Goal: Task Accomplishment & Management: Use online tool/utility

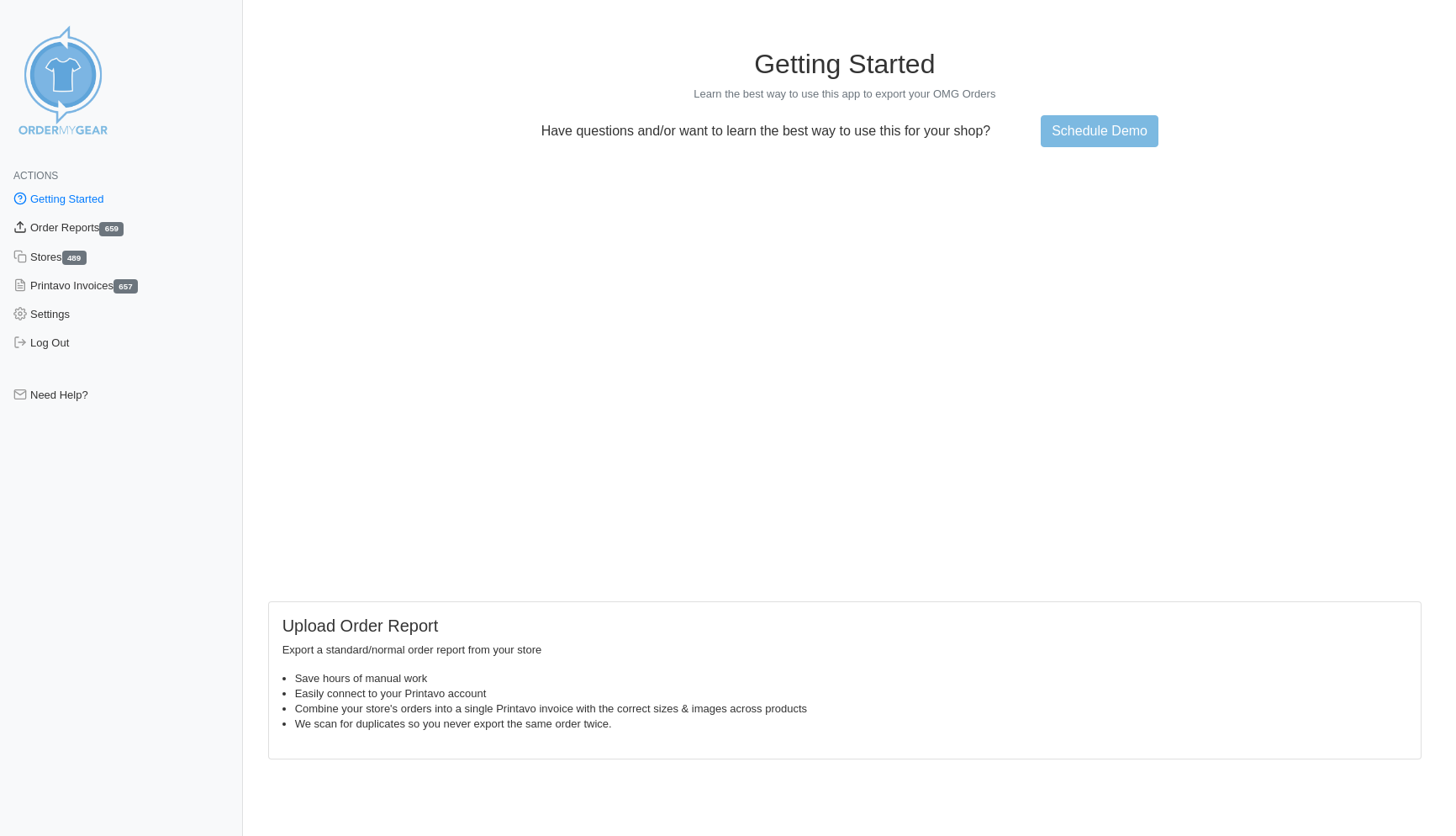
click at [89, 226] on link "Order Reports 659" at bounding box center [121, 227] width 243 height 28
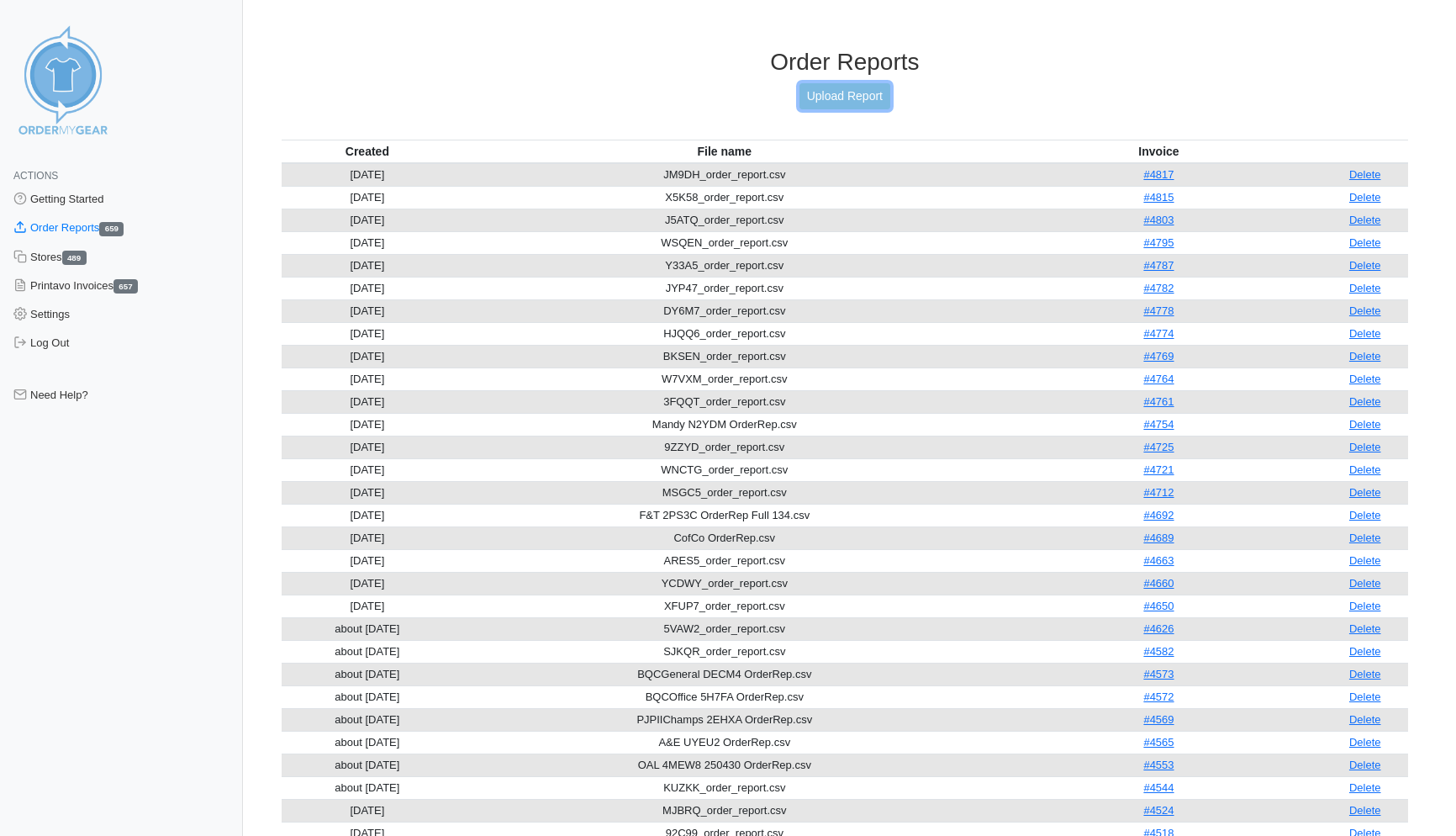
click at [838, 99] on link "Upload Report" at bounding box center [844, 96] width 91 height 26
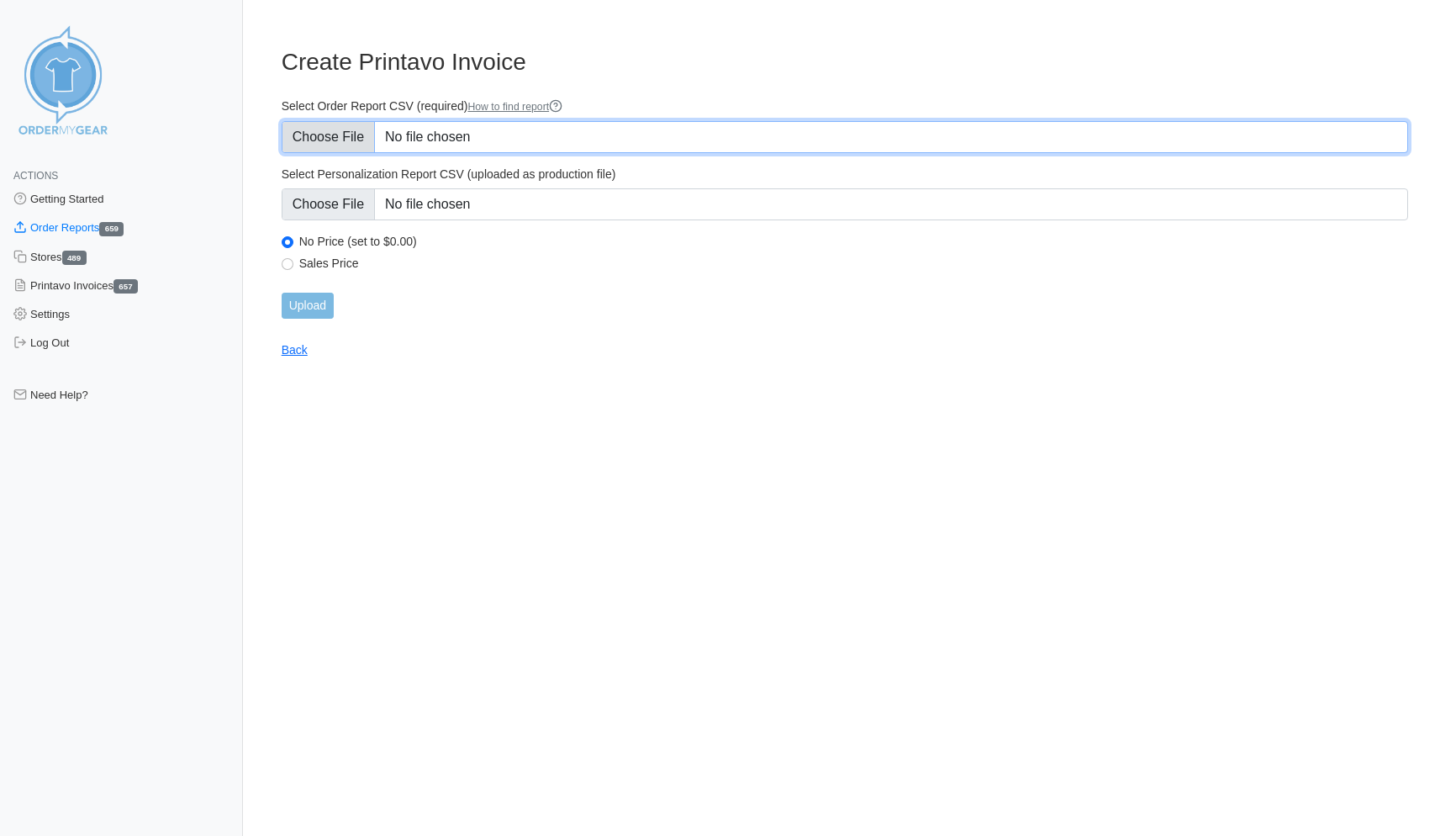
click at [336, 139] on input "Select Order Report CSV (required) How to find report" at bounding box center [844, 137] width 1126 height 32
type input "C:\fakepath\38X6N_order_report.csv"
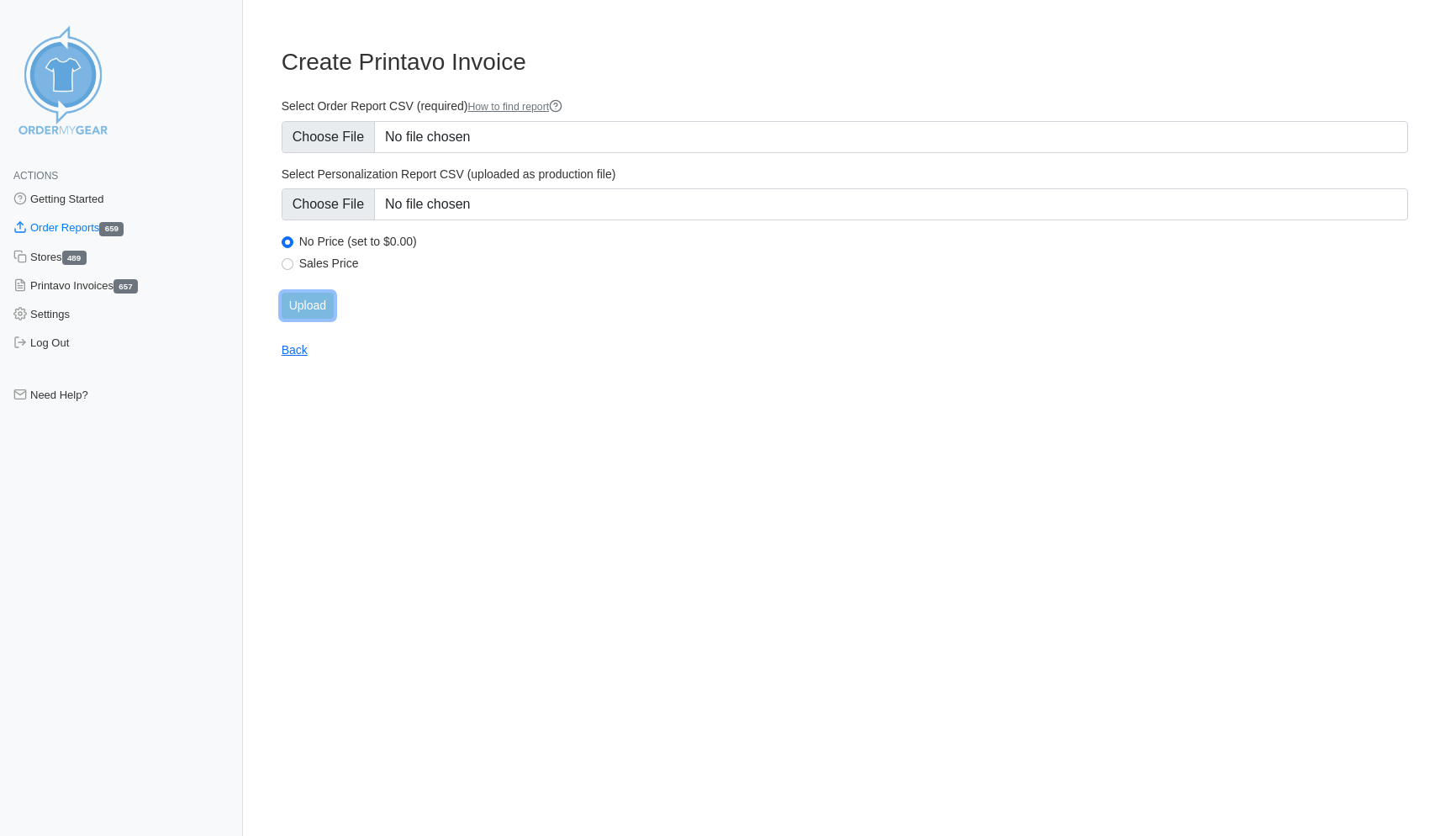
click at [313, 300] on input "Upload" at bounding box center [307, 305] width 52 height 26
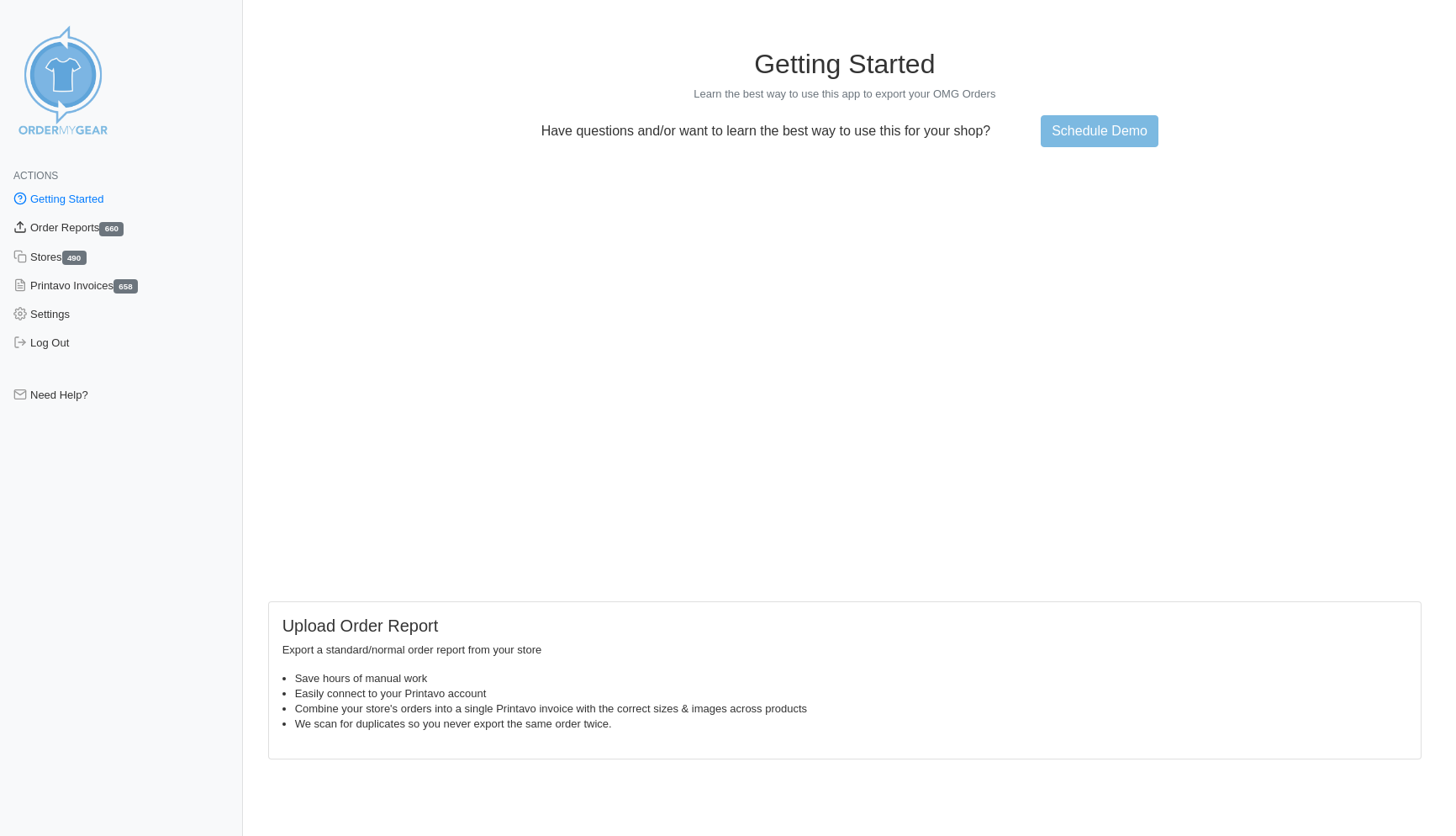
click at [64, 233] on link "Order Reports 660" at bounding box center [121, 227] width 243 height 28
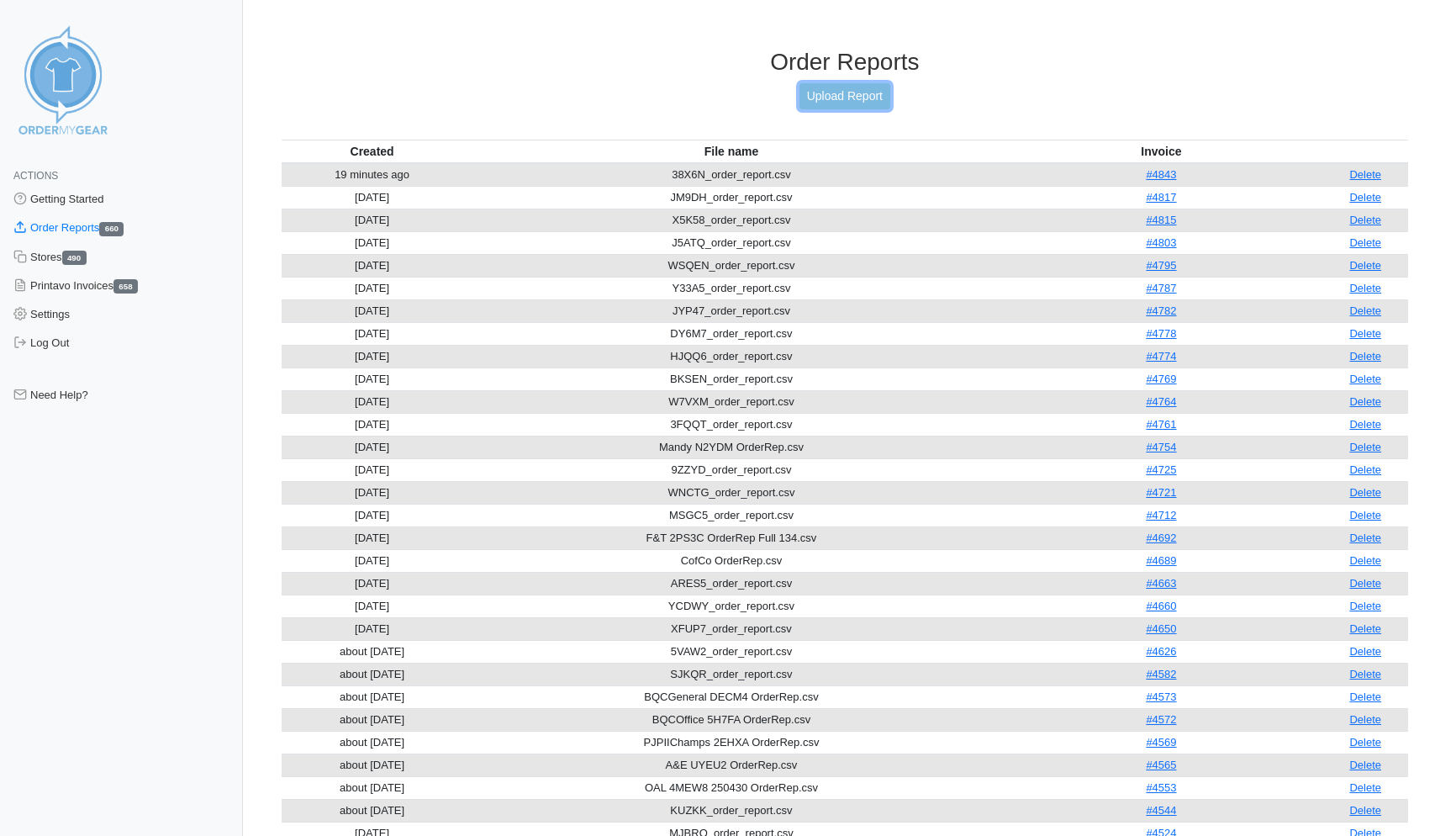
click at [836, 95] on link "Upload Report" at bounding box center [844, 96] width 91 height 26
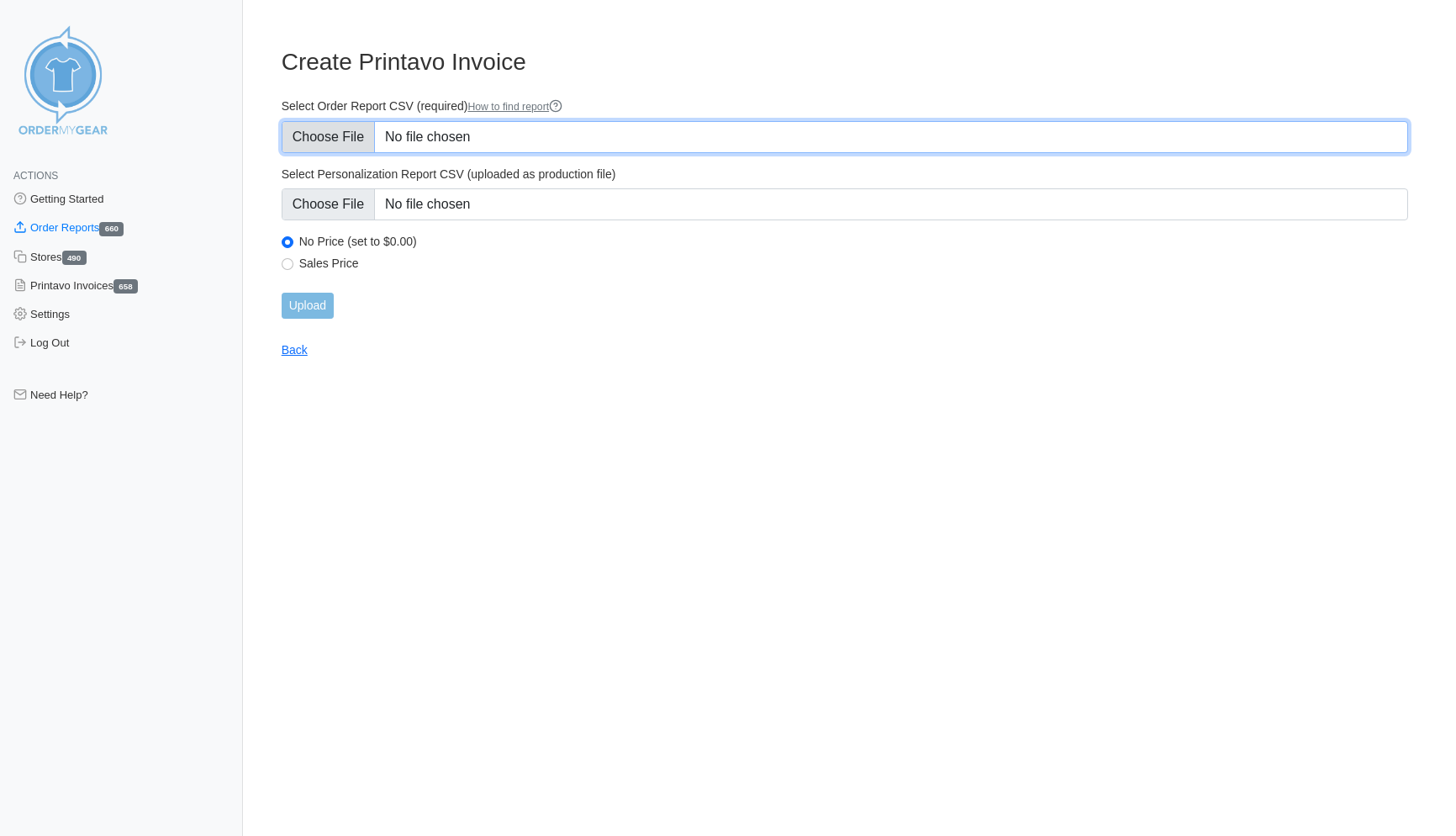
click at [337, 132] on input "Select Order Report CSV (required) How to find report" at bounding box center [844, 137] width 1126 height 32
type input "C:\fakepath\DHRS8_order_report.csv"
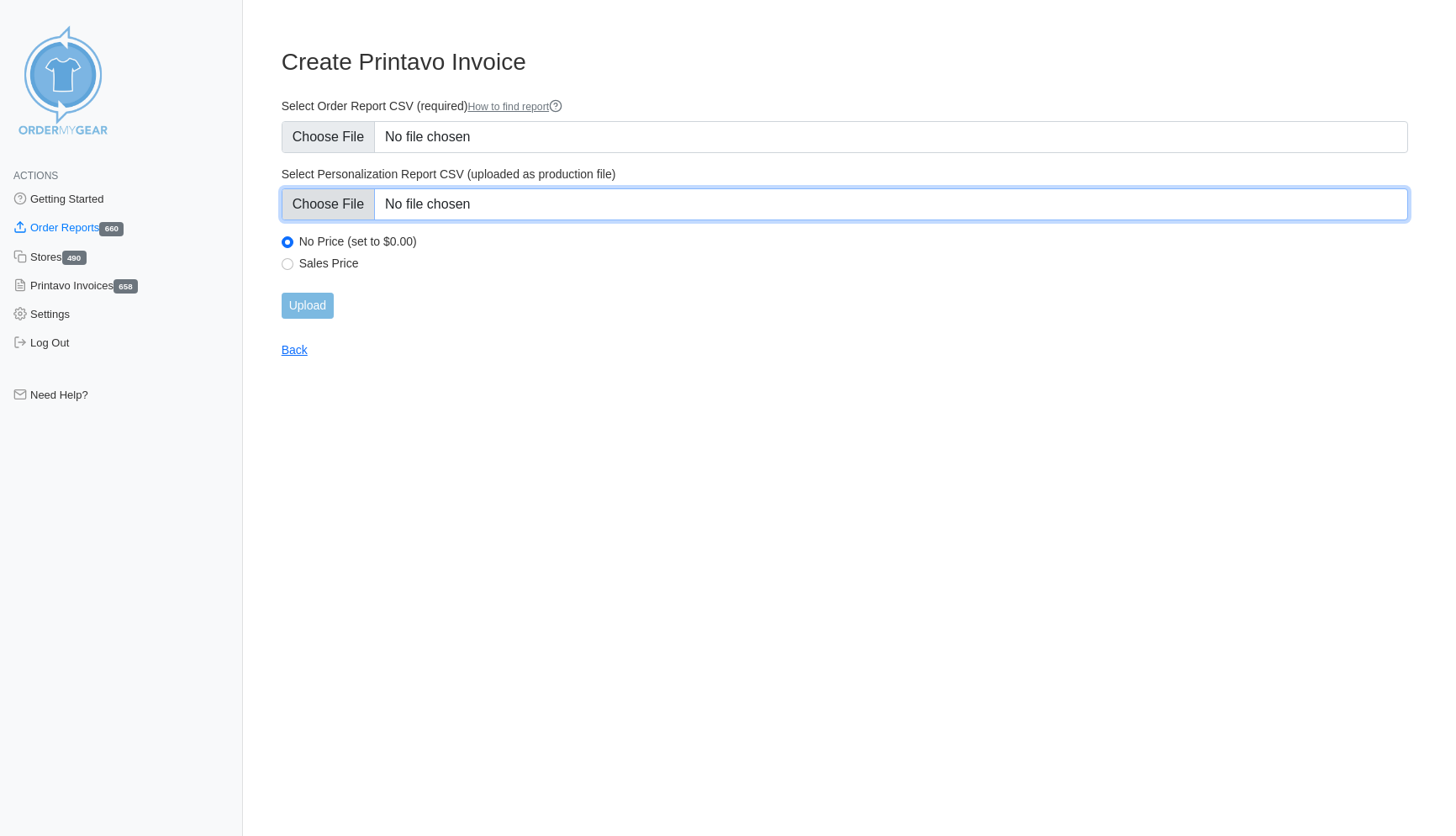
click at [332, 202] on input "Select Personalization Report CSV (uploaded as production file)" at bounding box center [844, 204] width 1126 height 32
type input "C:\fakepath\DHRS8_personalization_report.csv"
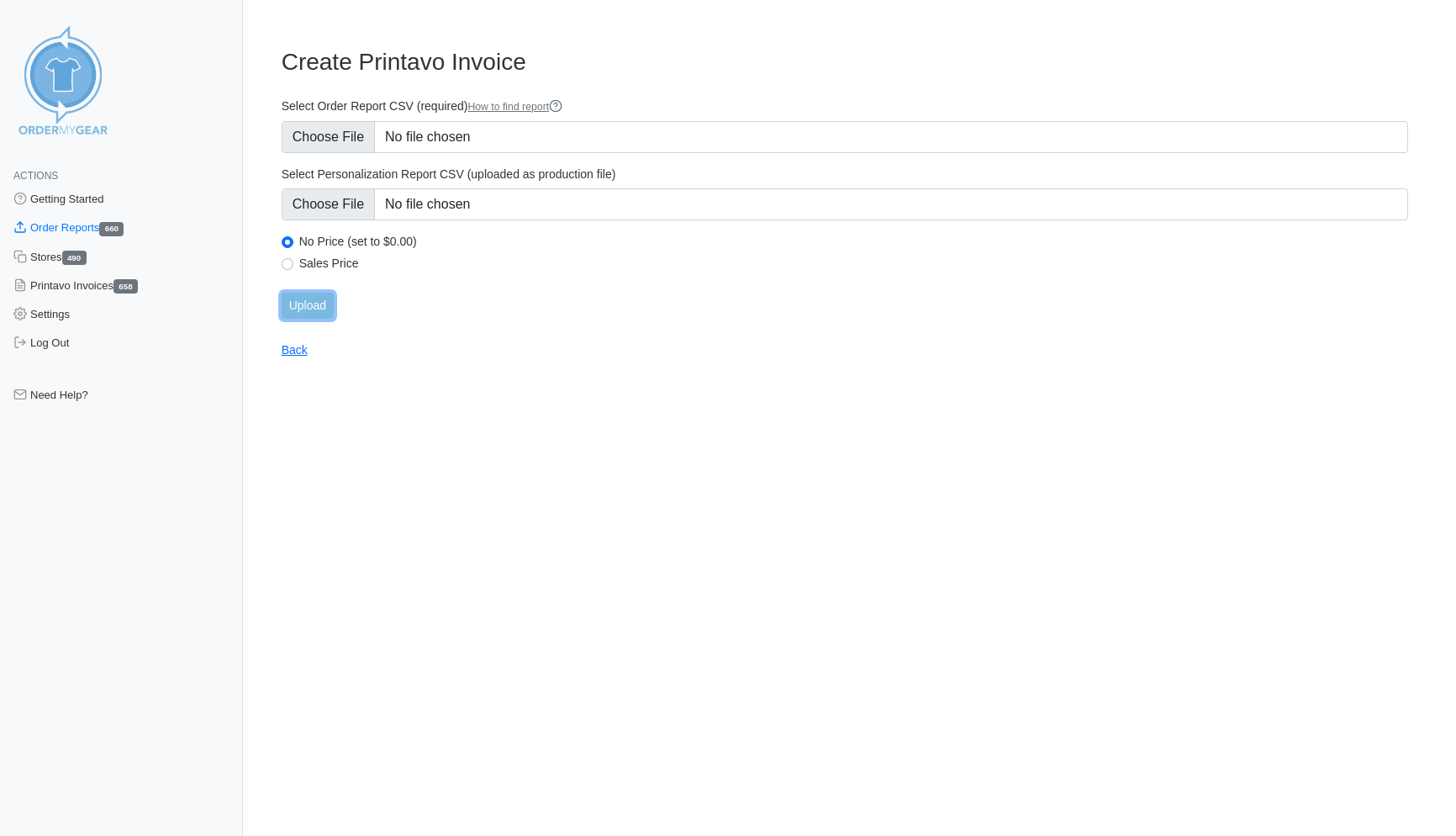
click at [327, 310] on input "Upload" at bounding box center [307, 305] width 52 height 26
